Goal: Task Accomplishment & Management: Use online tool/utility

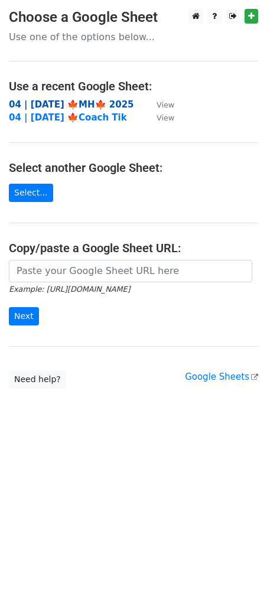
click at [91, 104] on strong "04 | [DATE] 🍁MH🍁 2025" at bounding box center [71, 104] width 125 height 11
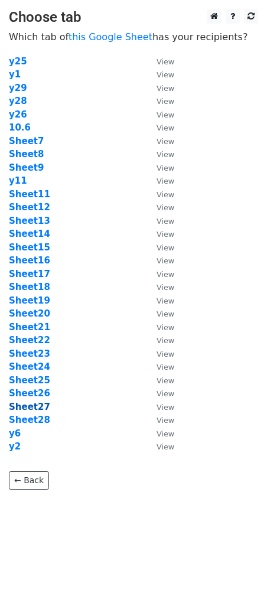
click at [33, 405] on strong "Sheet27" at bounding box center [29, 407] width 41 height 11
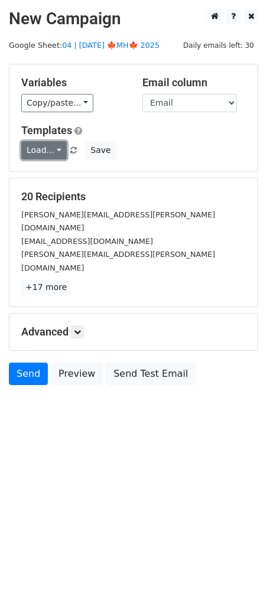
click at [45, 145] on link "Load..." at bounding box center [43, 150] width 45 height 18
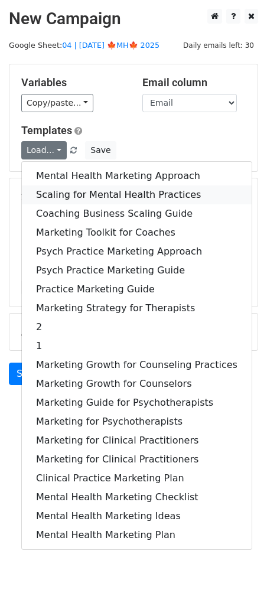
click at [79, 188] on link "Scaling for Mental Health Practices" at bounding box center [137, 194] width 230 height 19
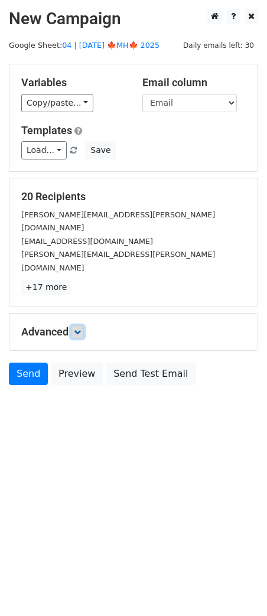
click at [80, 328] on icon at bounding box center [77, 331] width 7 height 7
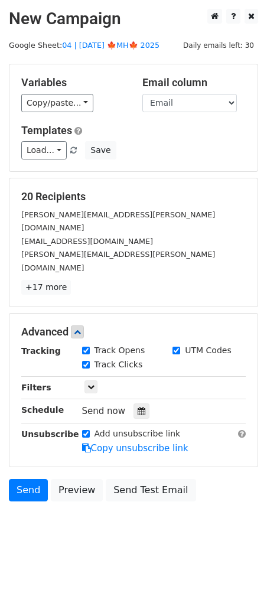
click at [137, 374] on div "Tracking Track Opens UTM Codes Track Clicks Filters Only include spreadsheet ro…" at bounding box center [133, 399] width 224 height 110
drag, startPoint x: 137, startPoint y: 392, endPoint x: 156, endPoint y: 367, distance: 31.2
click at [137, 392] on div "Tracking Track Opens UTM Codes Track Clicks Filters Only include spreadsheet ro…" at bounding box center [133, 399] width 224 height 110
click at [137, 403] on div "Send now" at bounding box center [151, 411] width 139 height 16
click at [143, 403] on div at bounding box center [141, 410] width 16 height 15
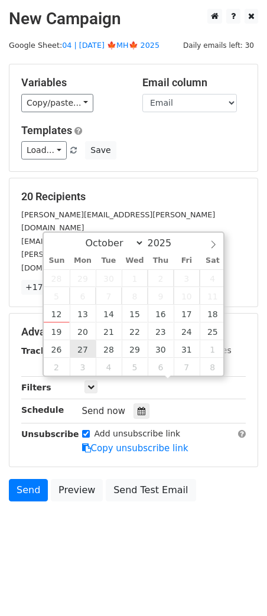
type input "[DATE] 12:00"
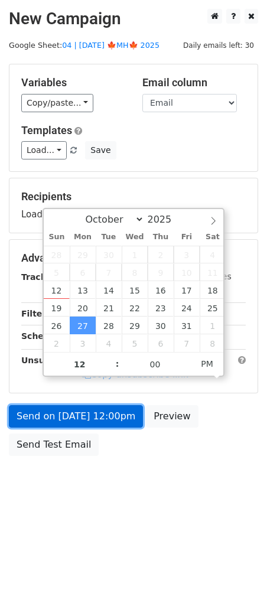
click at [89, 417] on link "Send on [DATE] 12:00pm" at bounding box center [76, 416] width 134 height 22
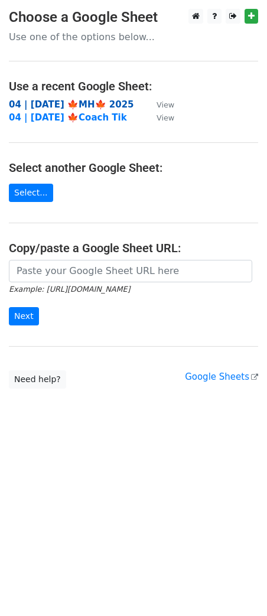
click at [92, 103] on strong "04 | [DATE] 🍁MH🍁 2025" at bounding box center [71, 104] width 125 height 11
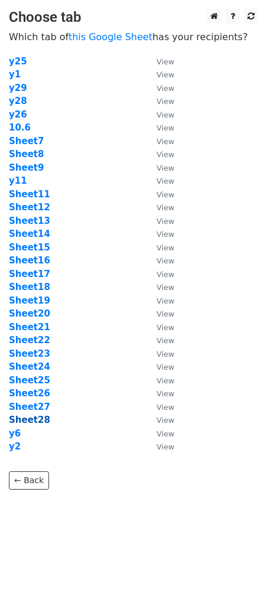
click at [34, 422] on strong "Sheet28" at bounding box center [29, 420] width 41 height 11
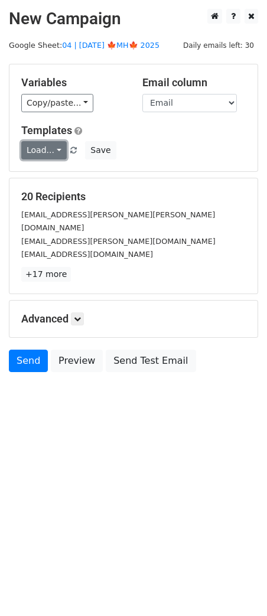
click at [42, 146] on link "Load..." at bounding box center [43, 150] width 45 height 18
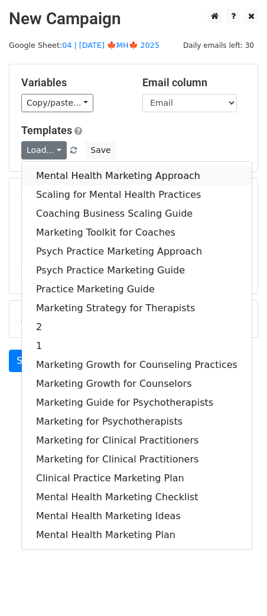
click at [78, 175] on link "Mental Health Marketing Approach" at bounding box center [137, 176] width 230 height 19
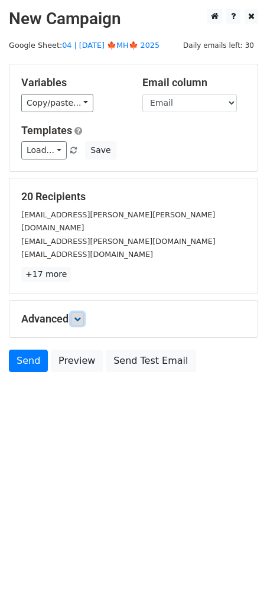
click at [79, 315] on icon at bounding box center [77, 318] width 7 height 7
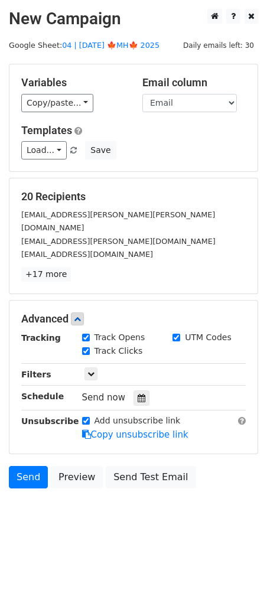
click at [142, 392] on div "Tracking Track Opens UTM Codes Track Clicks Filters Only include spreadsheet ro…" at bounding box center [133, 386] width 224 height 110
click at [138, 394] on icon at bounding box center [142, 398] width 8 height 8
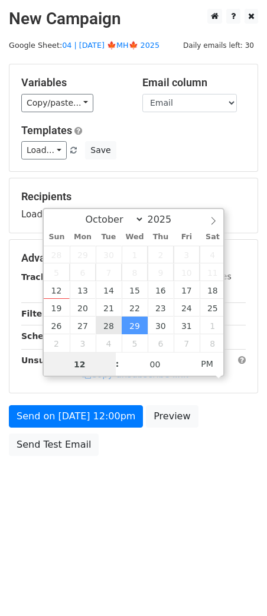
type input "2025-10-28 12:00"
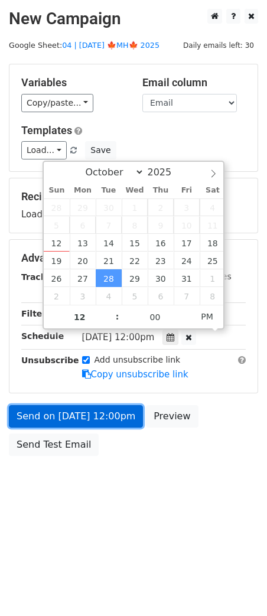
click at [79, 412] on link "Send on Oct 28 at 12:00pm" at bounding box center [76, 416] width 134 height 22
